Goal: Transaction & Acquisition: Purchase product/service

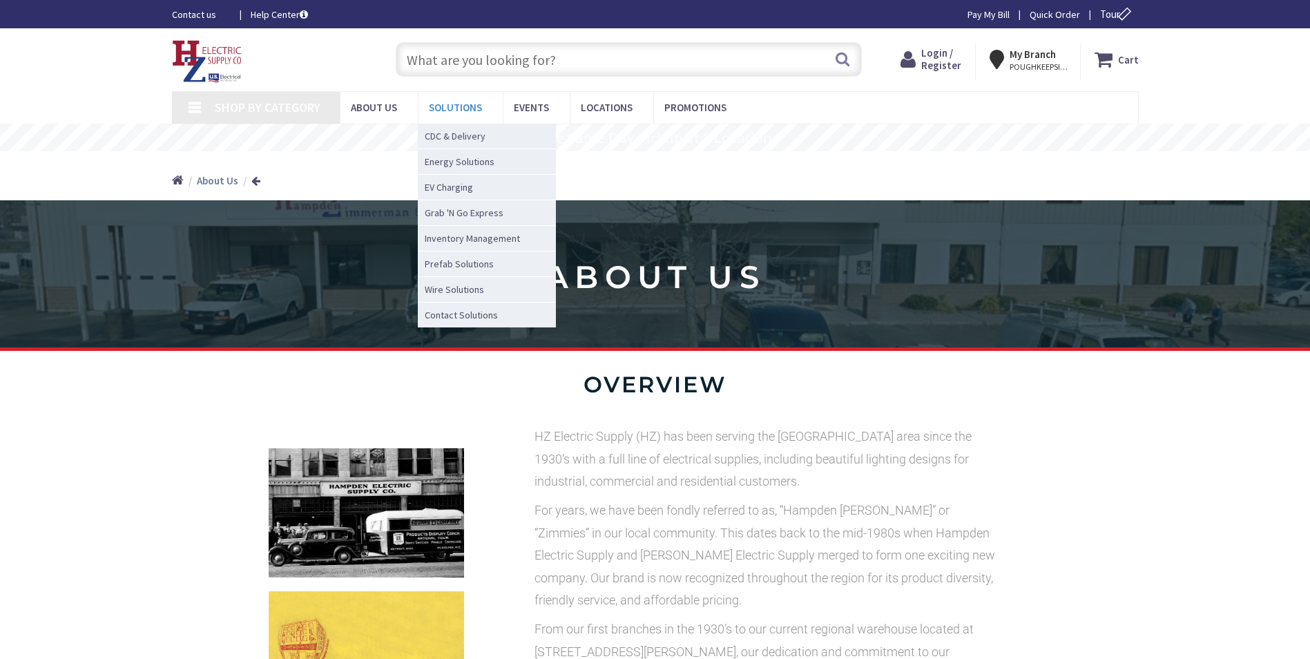
type input "Pinecrest View Ct, [GEOGRAPHIC_DATA], [GEOGRAPHIC_DATA] 20171, [GEOGRAPHIC_DATA]"
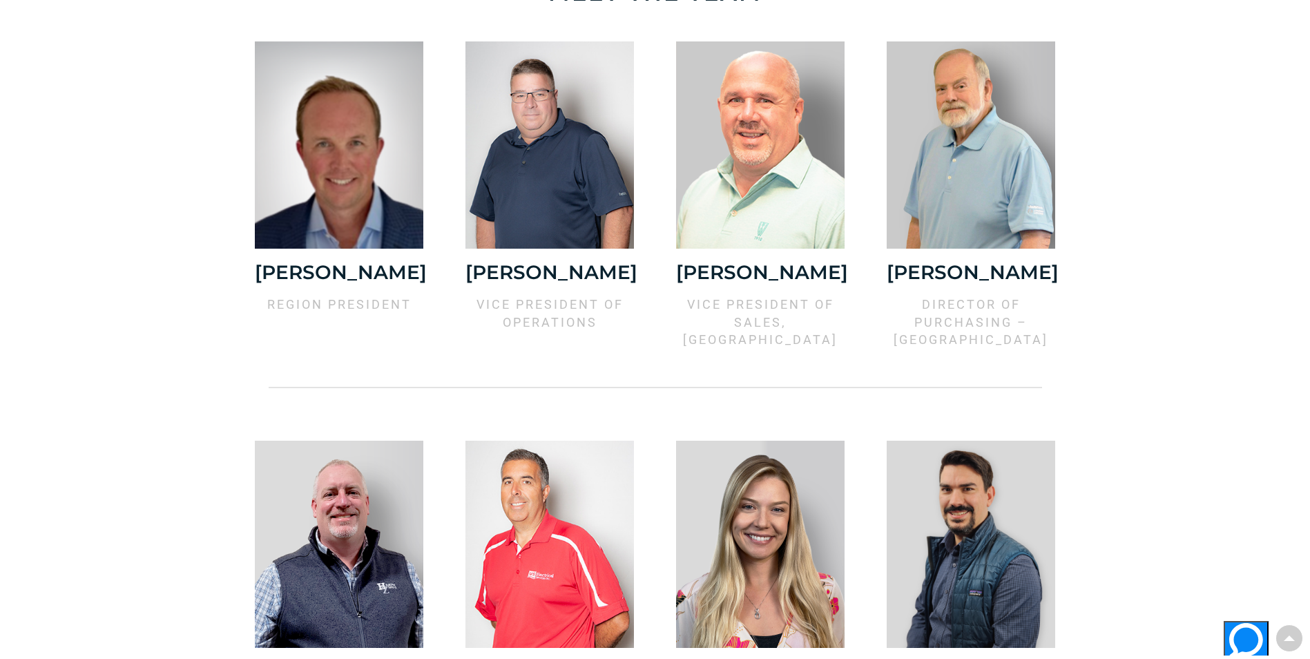
scroll to position [1036, 0]
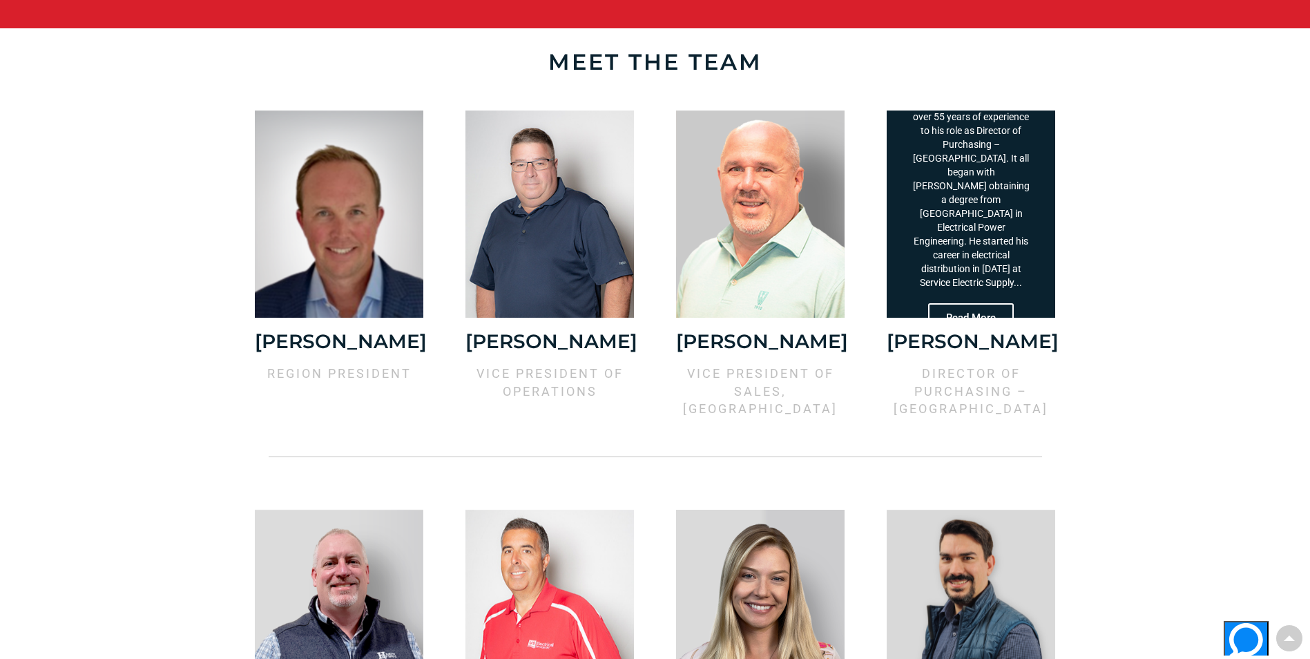
click at [1004, 266] on div "Bill Rudge brings over 55 years of experience to his role as Director of Purcha…" at bounding box center [971, 191] width 120 height 193
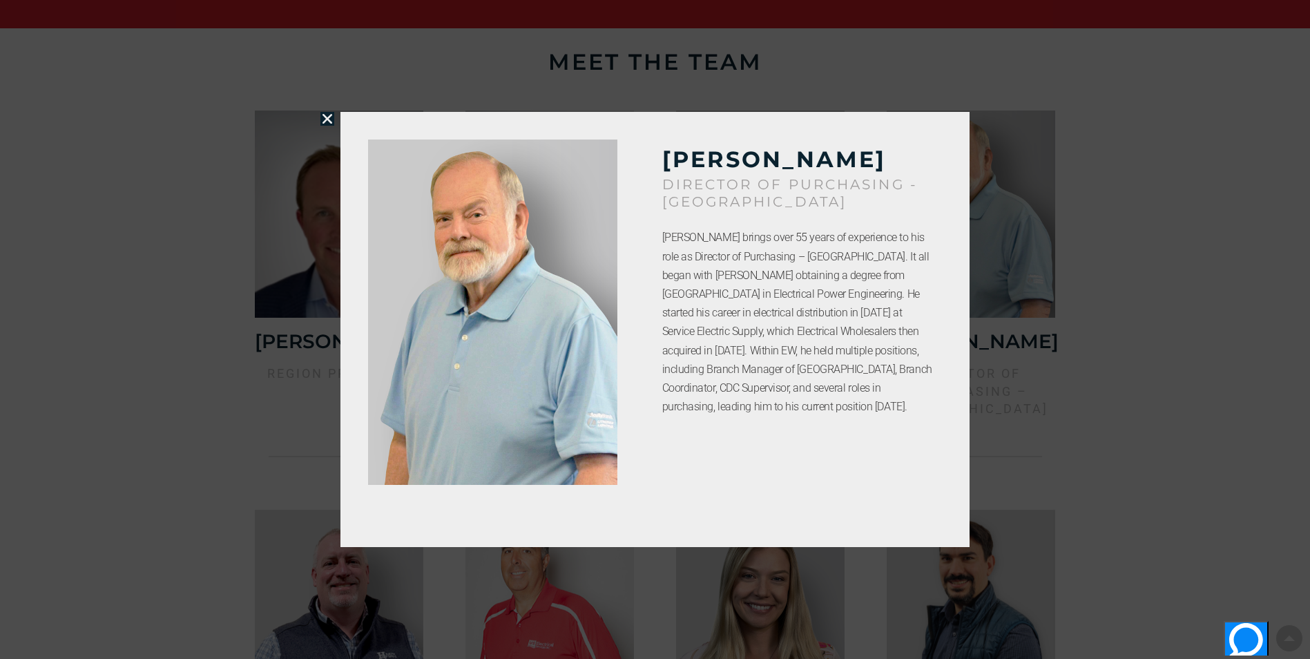
click at [326, 115] on icon "Close" at bounding box center [328, 119] width 14 height 14
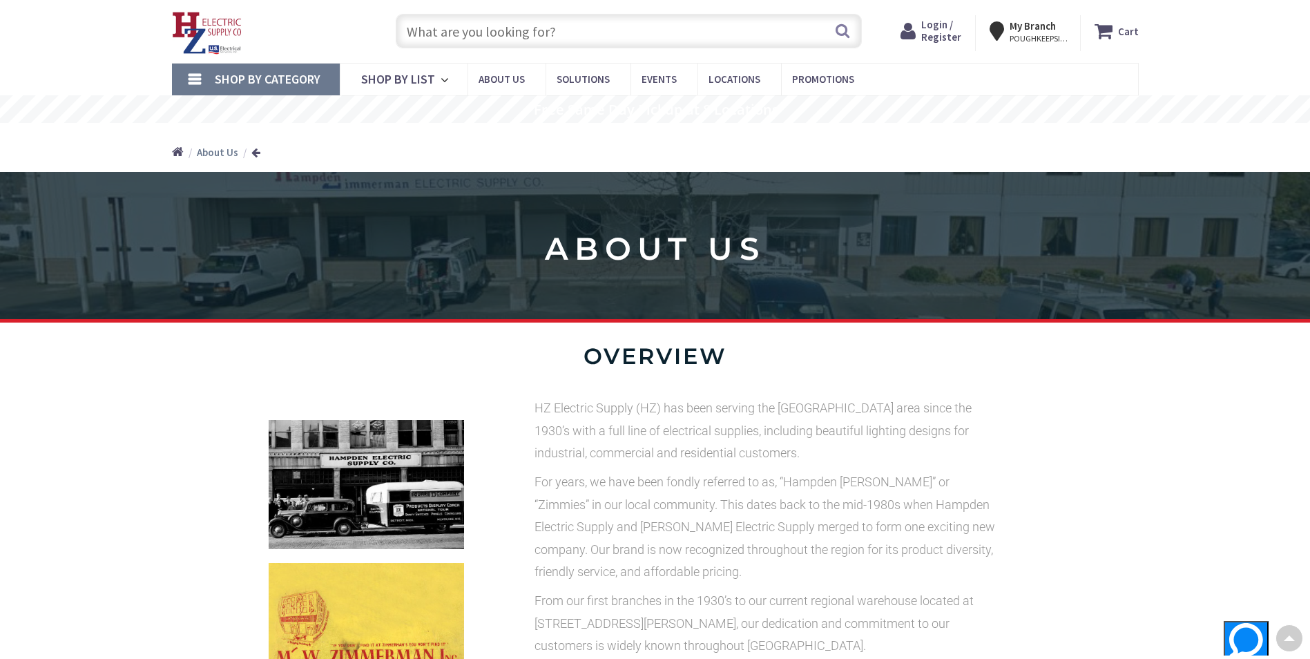
scroll to position [0, 0]
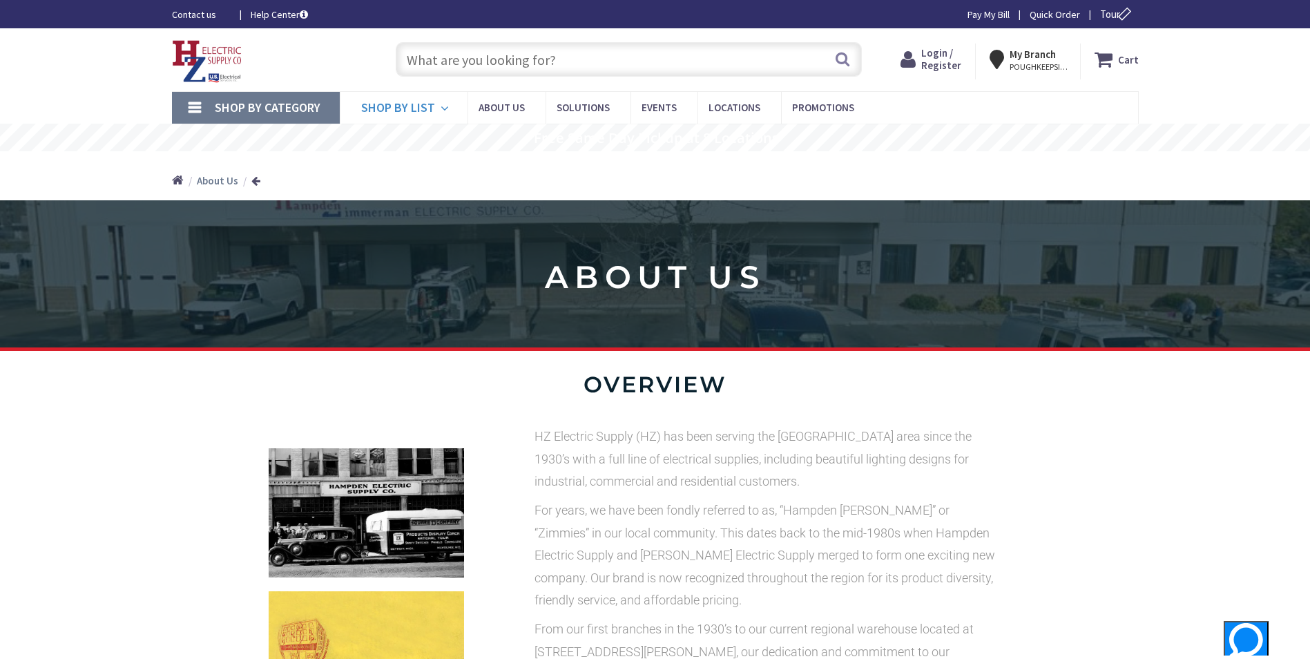
click at [428, 102] on span "Shop By List" at bounding box center [398, 107] width 74 height 16
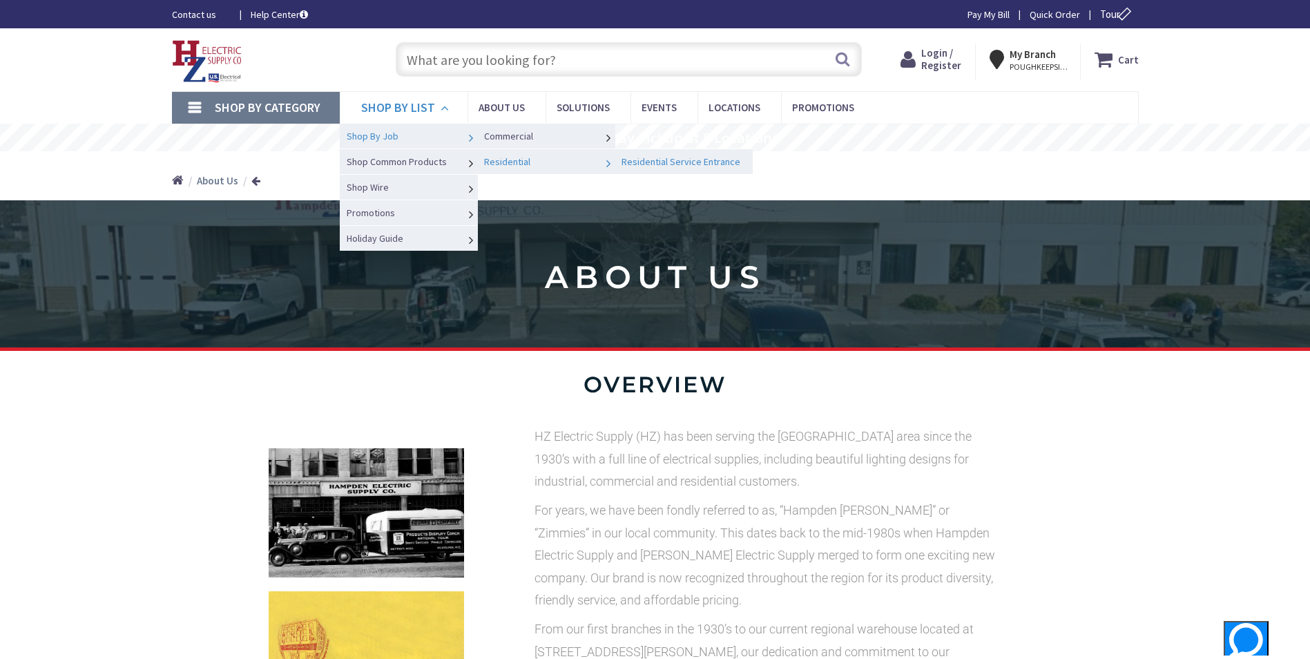
click at [658, 158] on span "Residential Service Entrance" at bounding box center [681, 161] width 119 height 12
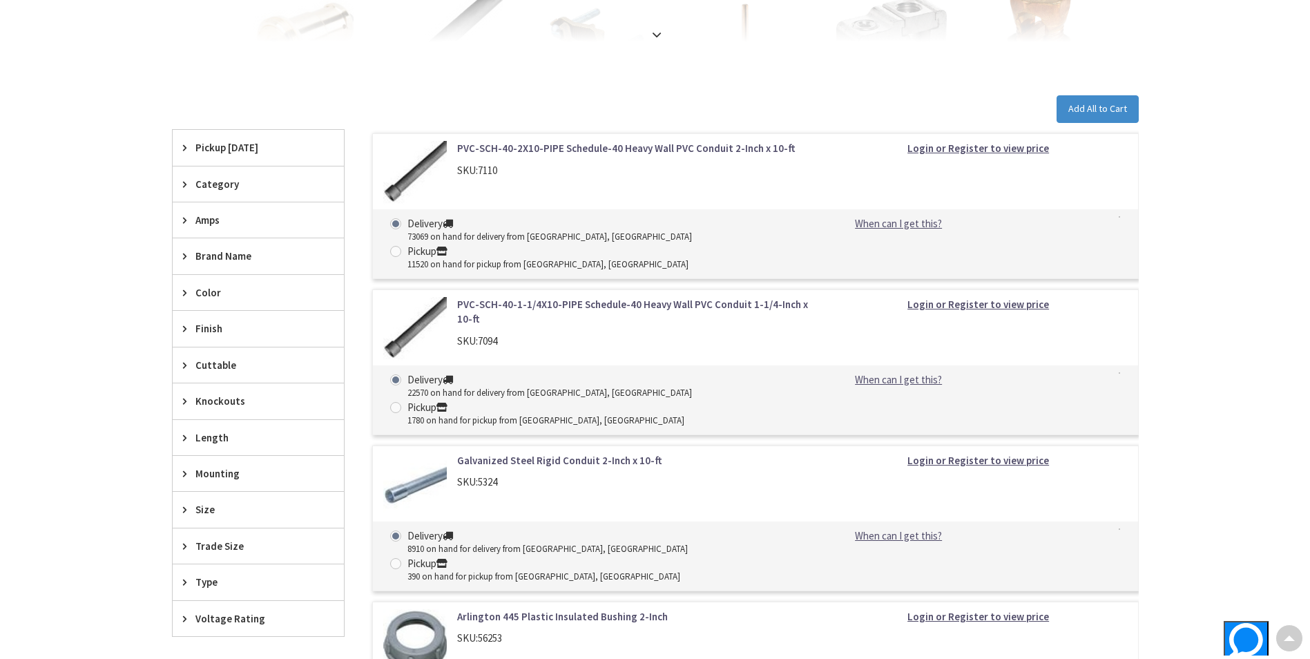
scroll to position [414, 0]
click at [1097, 113] on button "Add All to Cart" at bounding box center [1098, 111] width 82 height 28
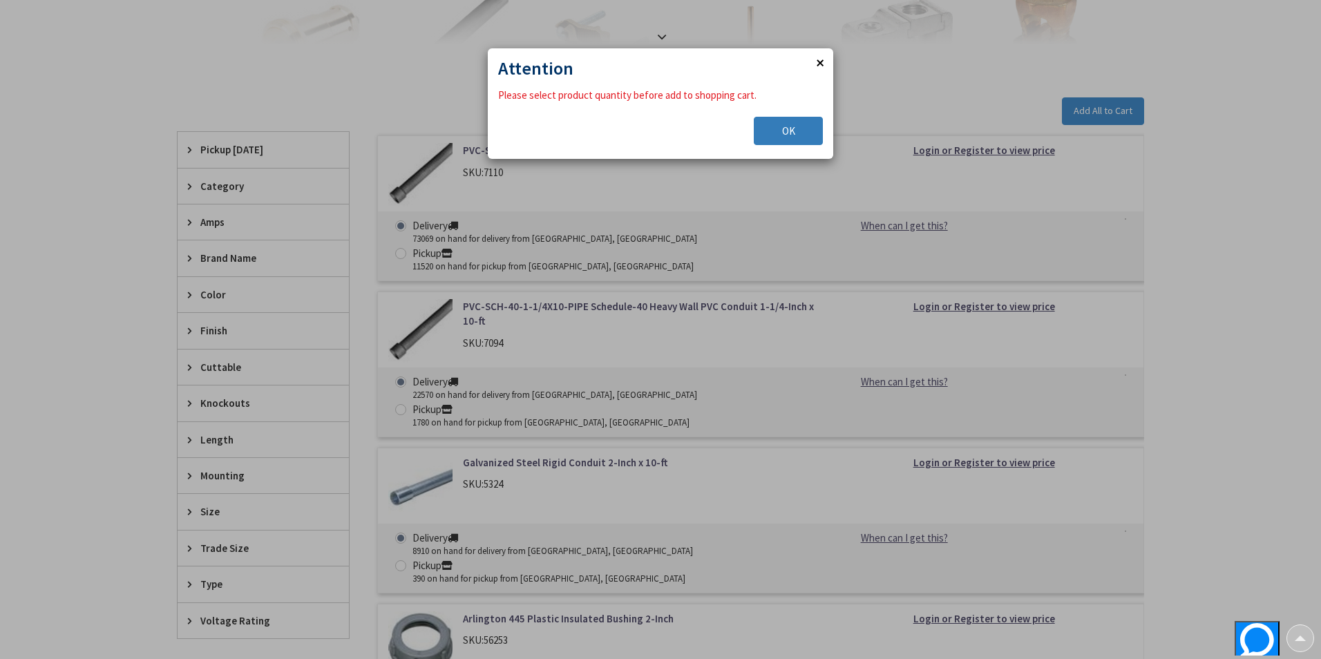
click at [788, 133] on span "OK" at bounding box center [788, 130] width 13 height 13
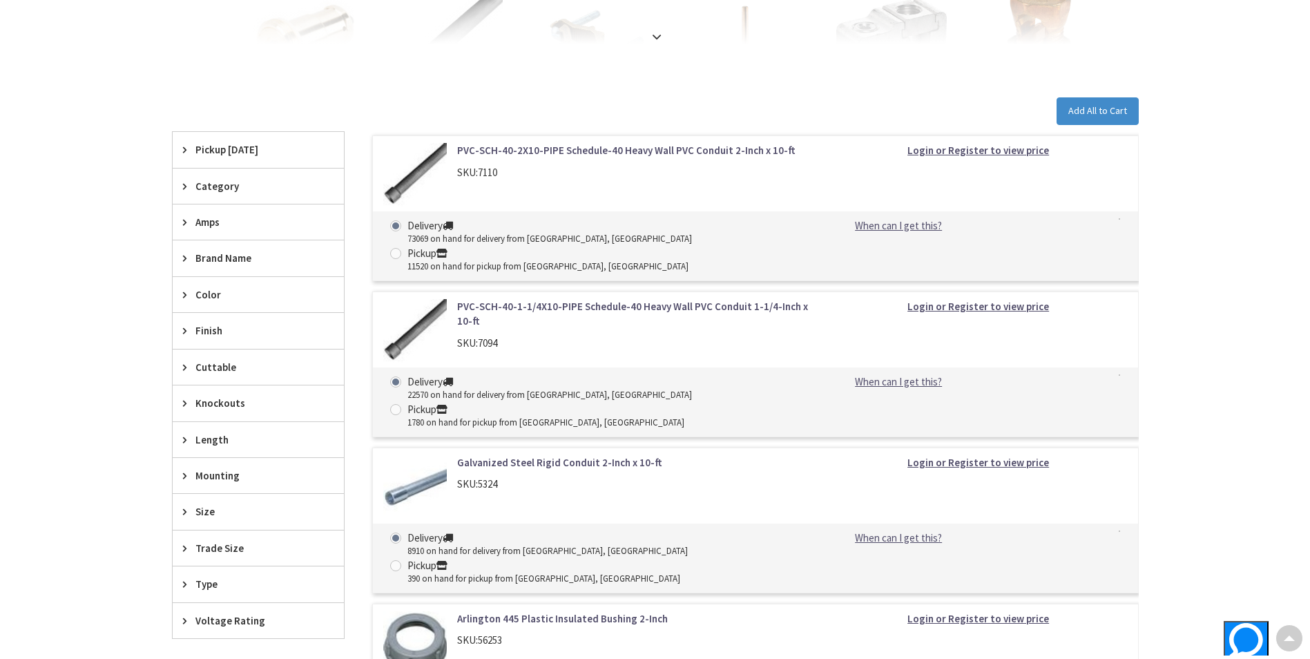
click at [396, 227] on span at bounding box center [395, 225] width 11 height 11
click at [396, 227] on input "Delivery 73069 on hand for delivery from [GEOGRAPHIC_DATA], [GEOGRAPHIC_DATA]" at bounding box center [398, 225] width 9 height 9
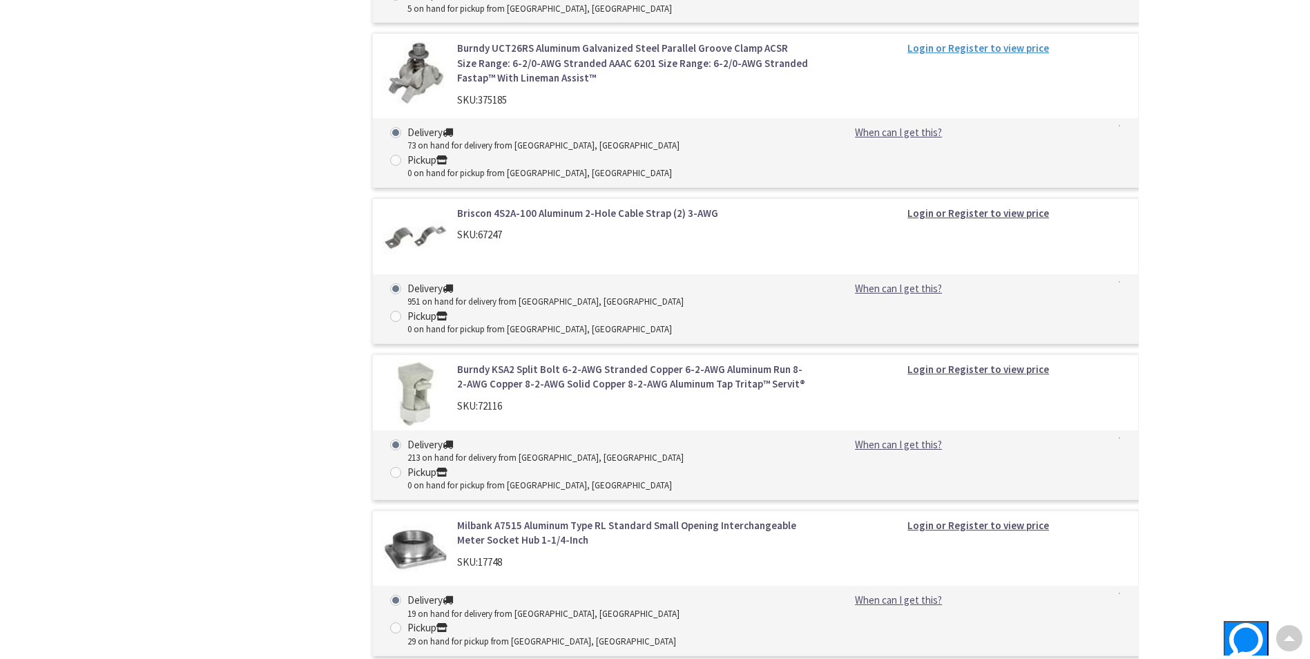
scroll to position [3598, 0]
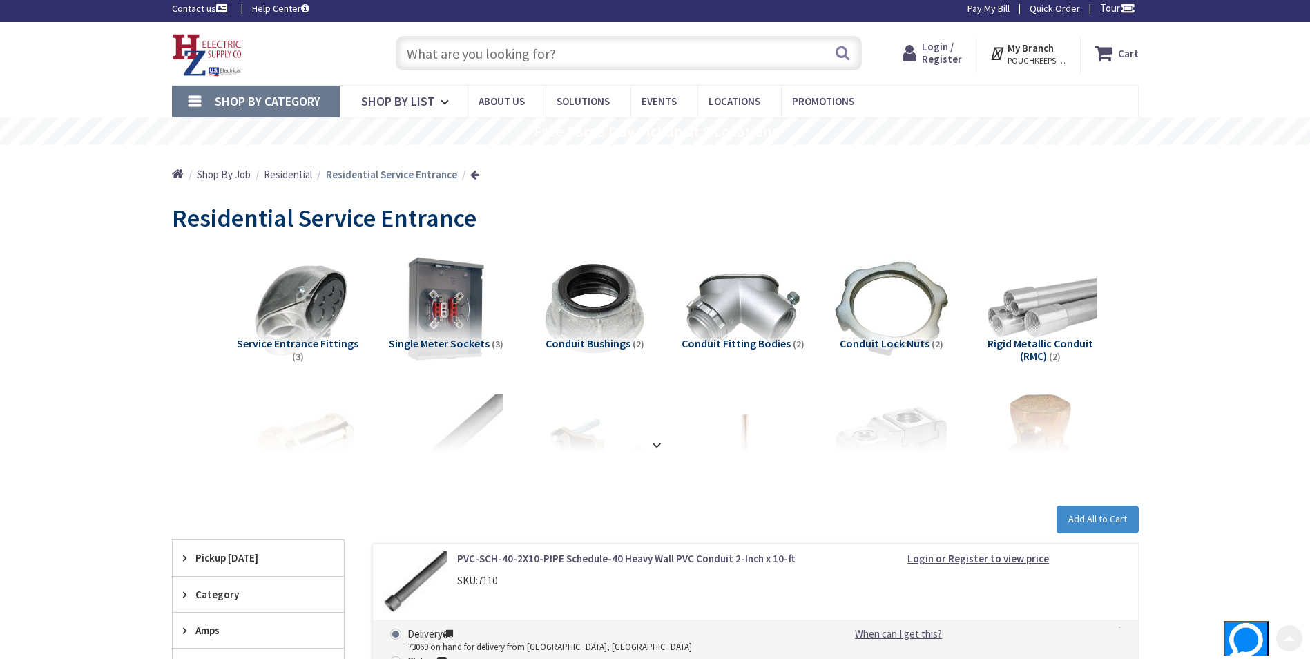
scroll to position [0, 0]
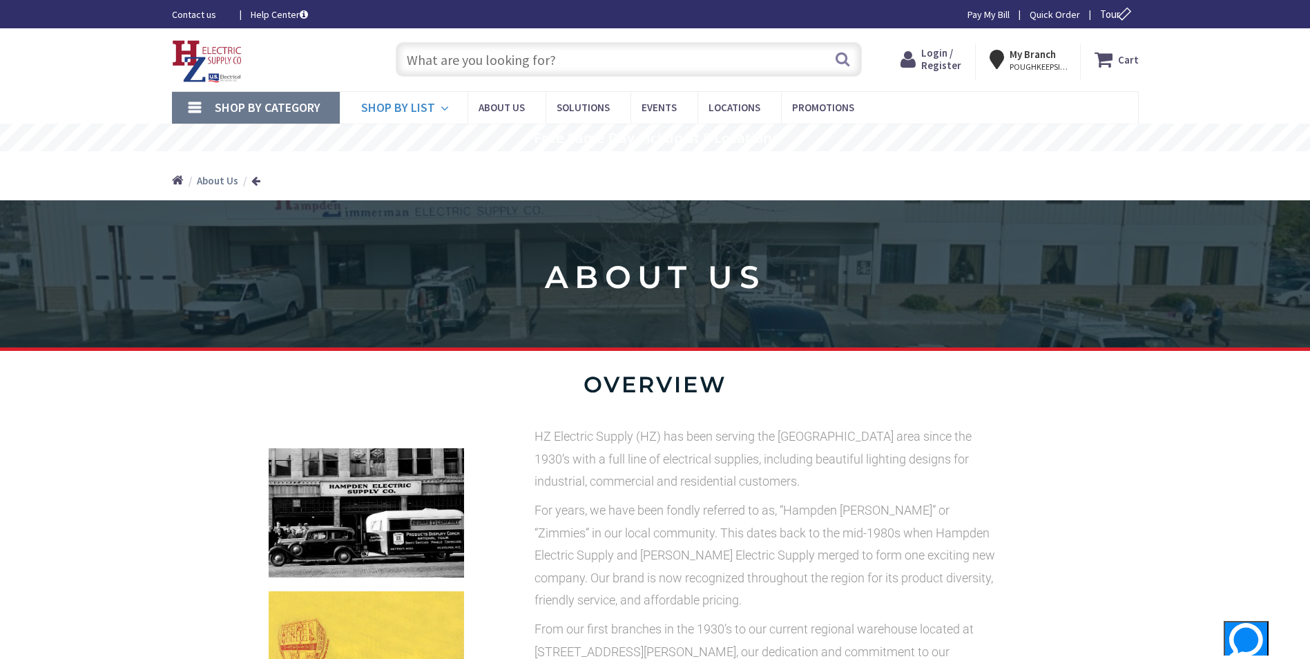
click at [421, 107] on span "Shop By List" at bounding box center [398, 107] width 74 height 16
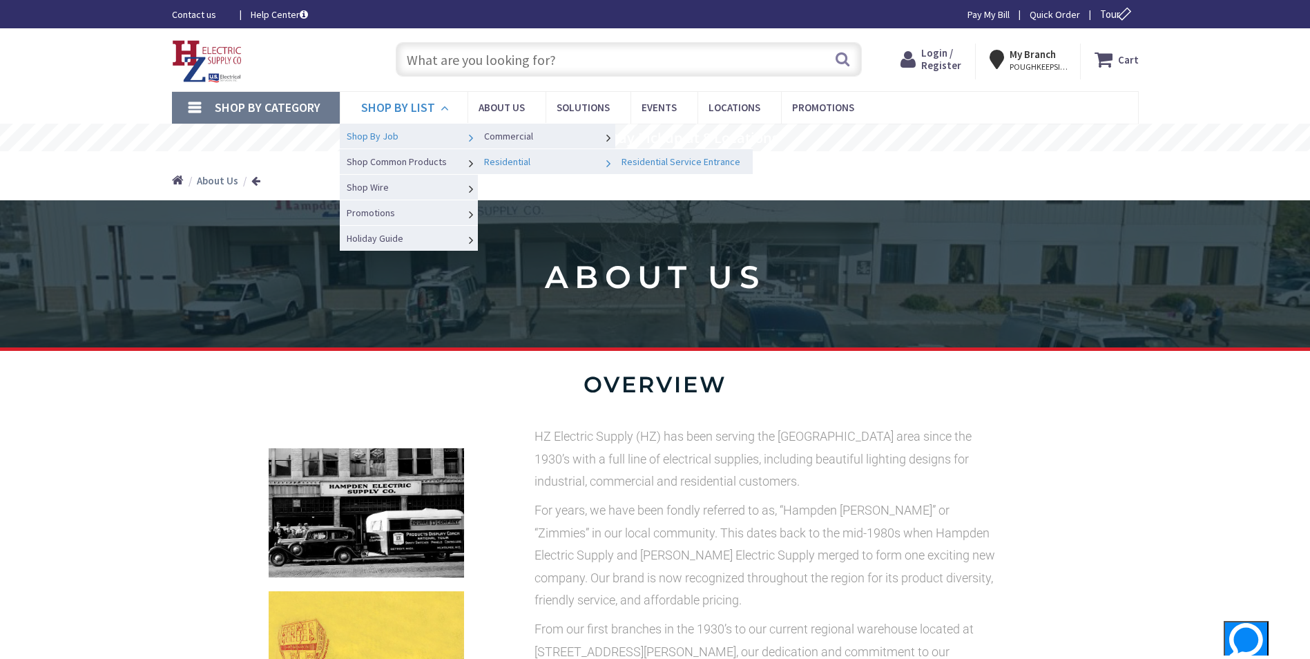
click at [678, 155] on link "Residential Service Entrance" at bounding box center [684, 162] width 138 height 26
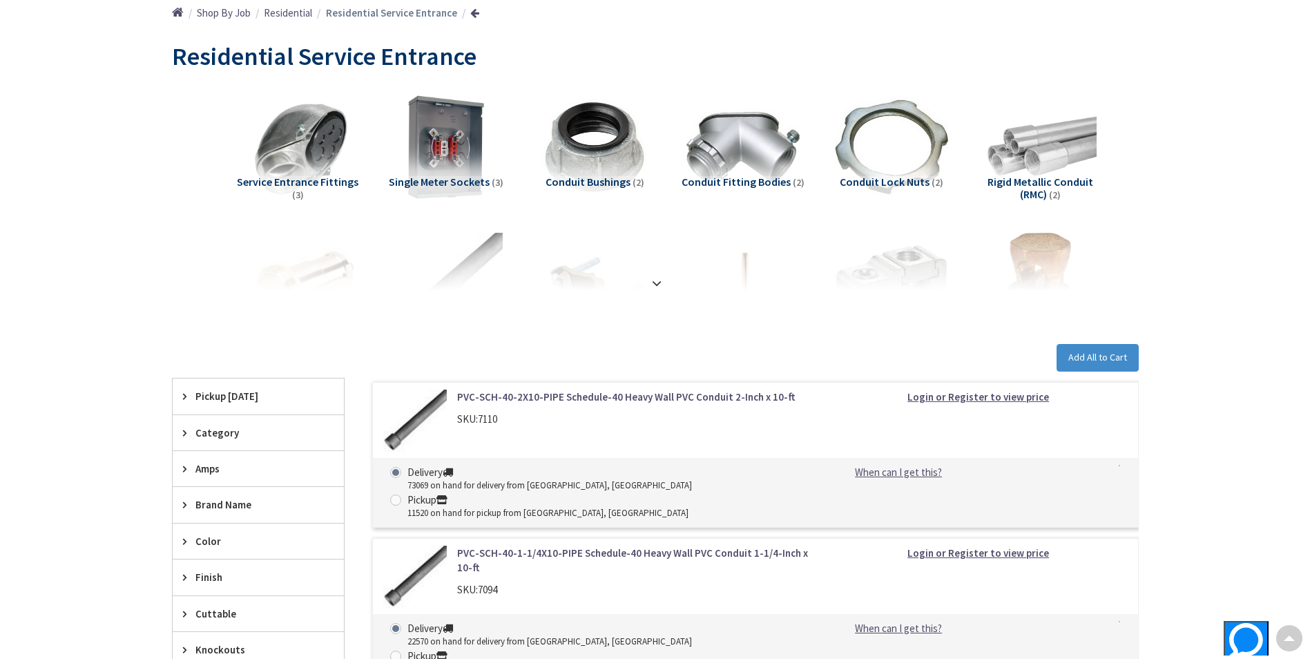
scroll to position [144, 0]
